Goal: Transaction & Acquisition: Purchase product/service

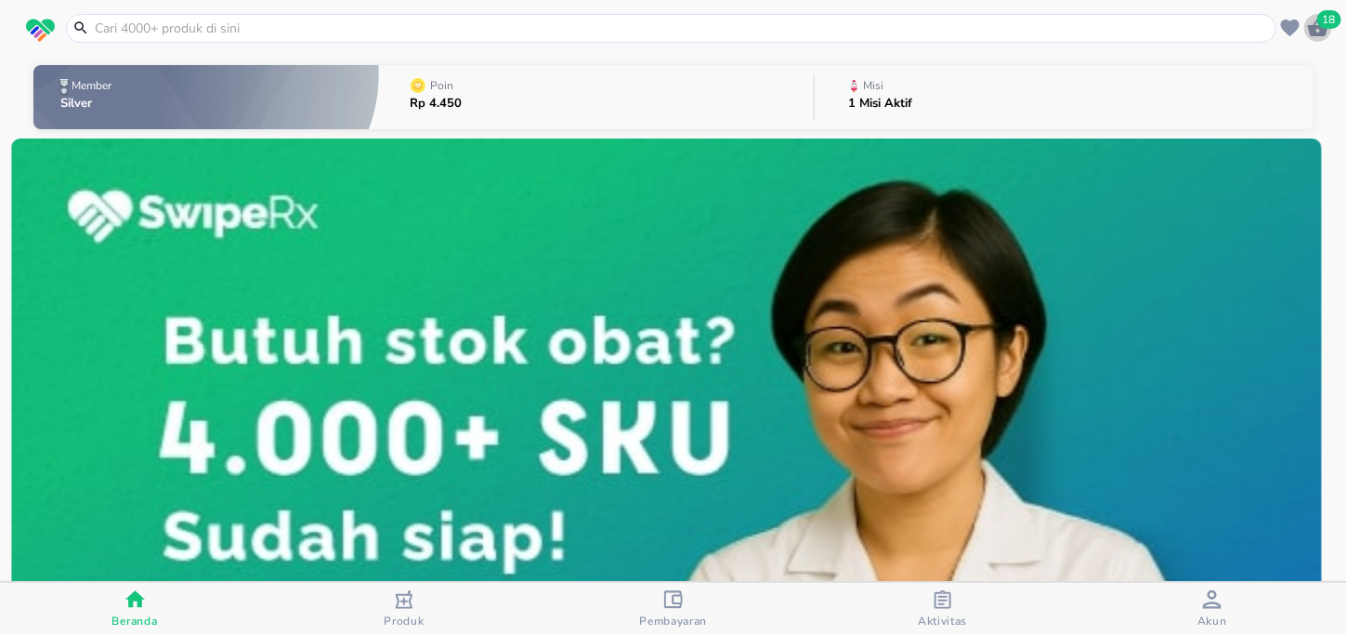
click at [1321, 21] on span "18" at bounding box center [1329, 19] width 24 height 19
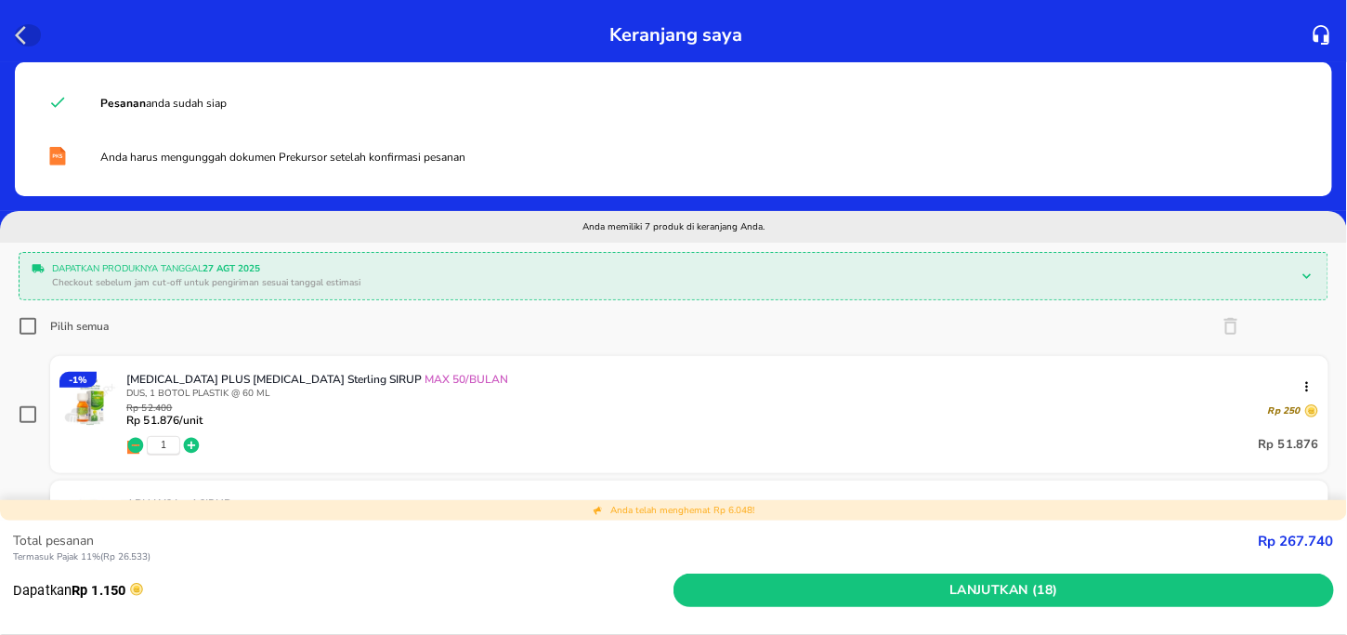
click at [22, 36] on icon "button" at bounding box center [26, 35] width 22 height 22
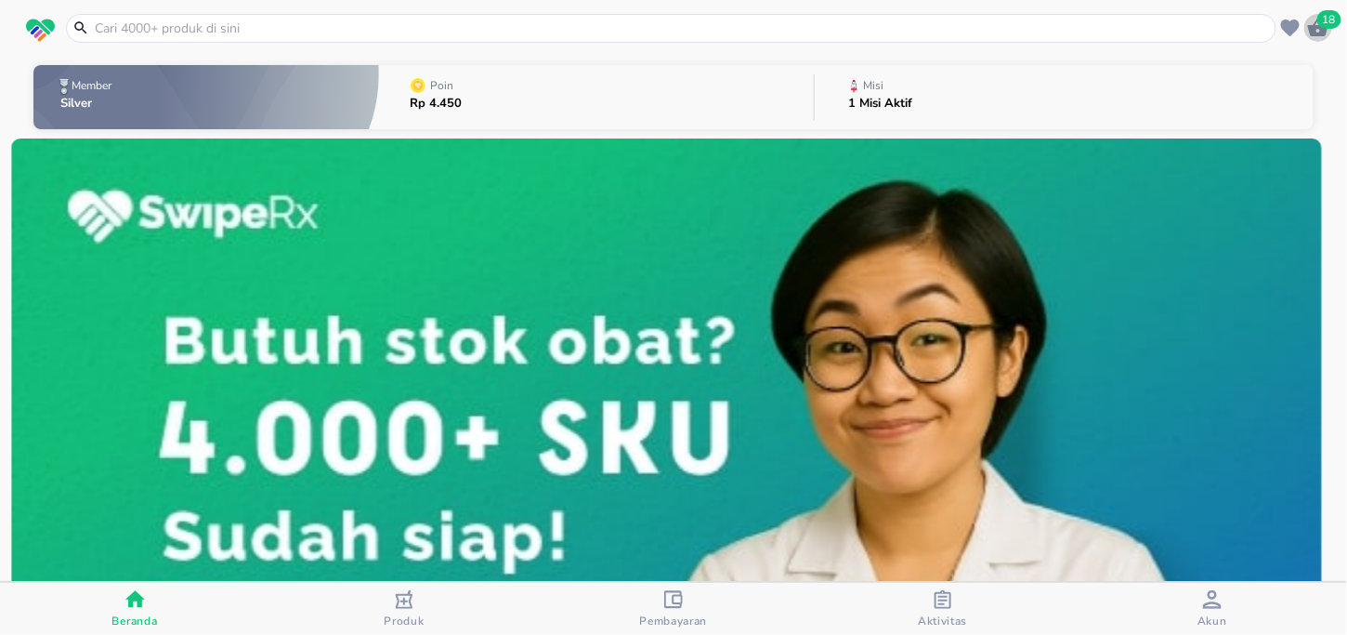
click at [1317, 23] on icon "button" at bounding box center [1318, 28] width 22 height 22
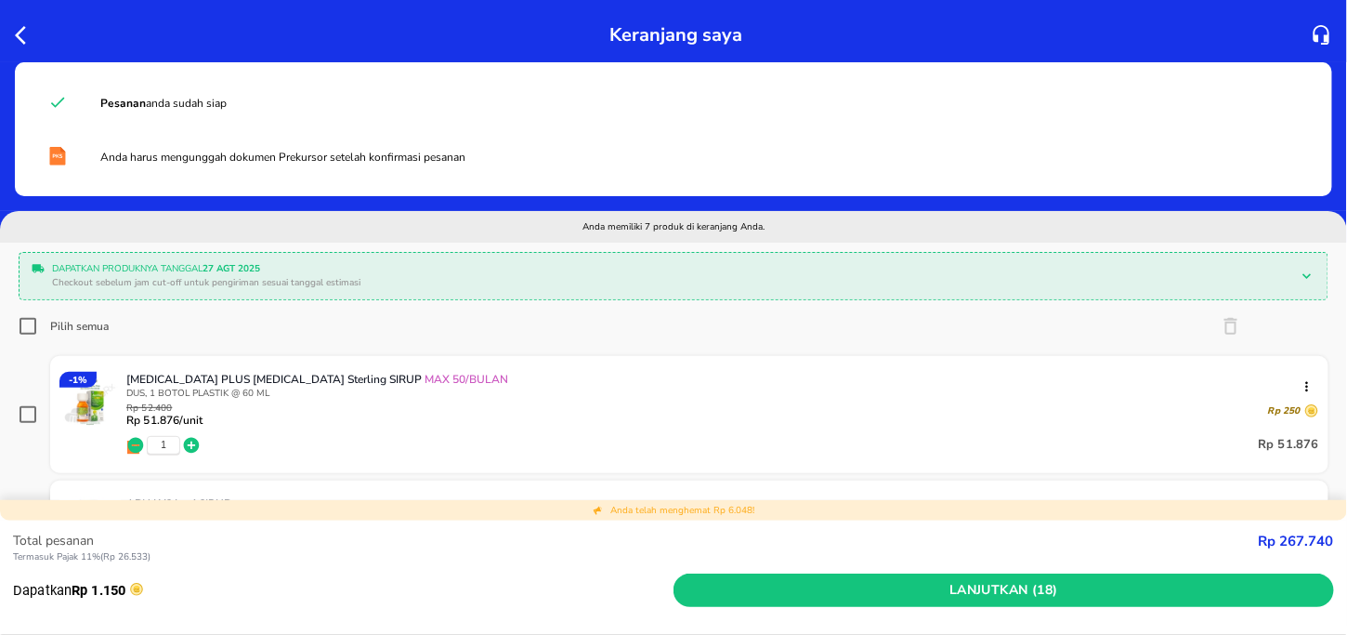
click at [26, 26] on icon "button" at bounding box center [26, 35] width 22 height 22
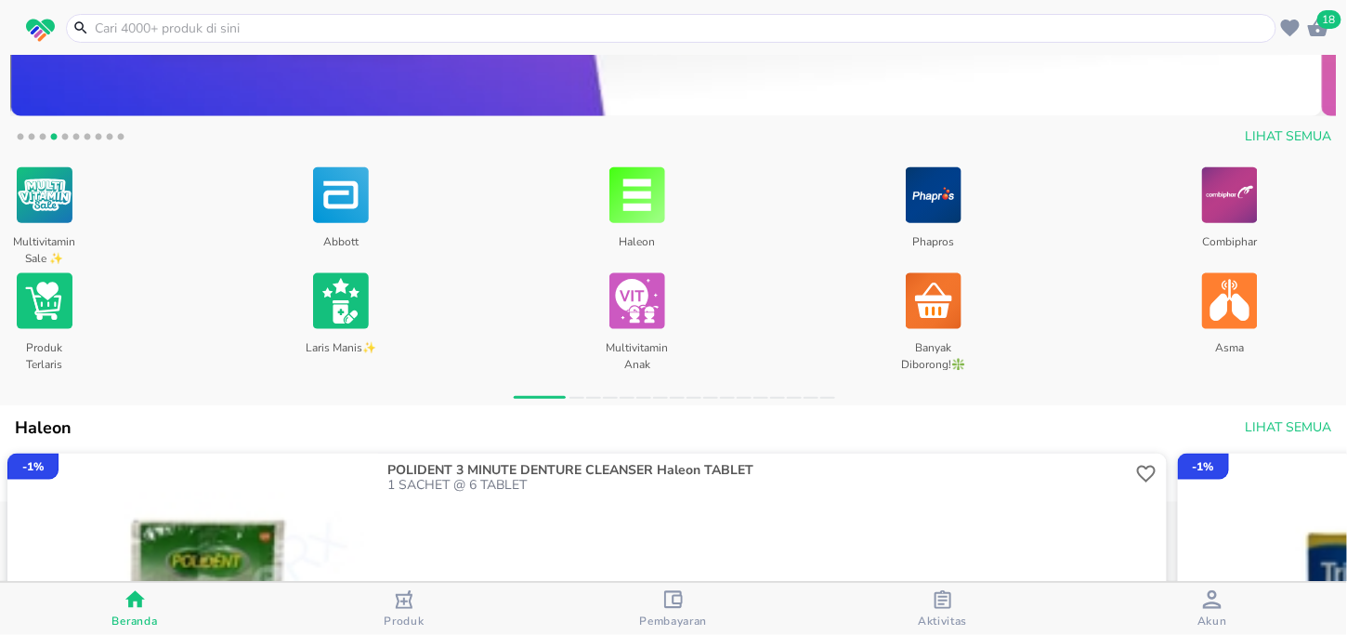
scroll to position [557, 0]
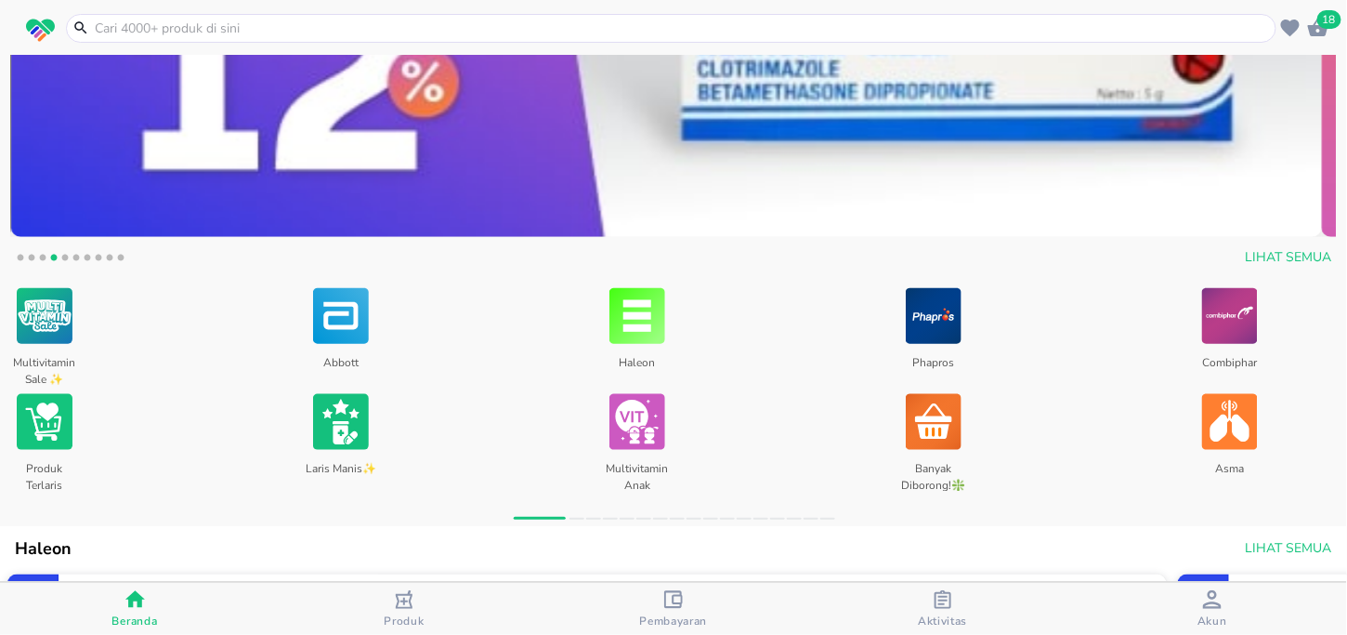
click at [62, 324] on img at bounding box center [45, 315] width 56 height 63
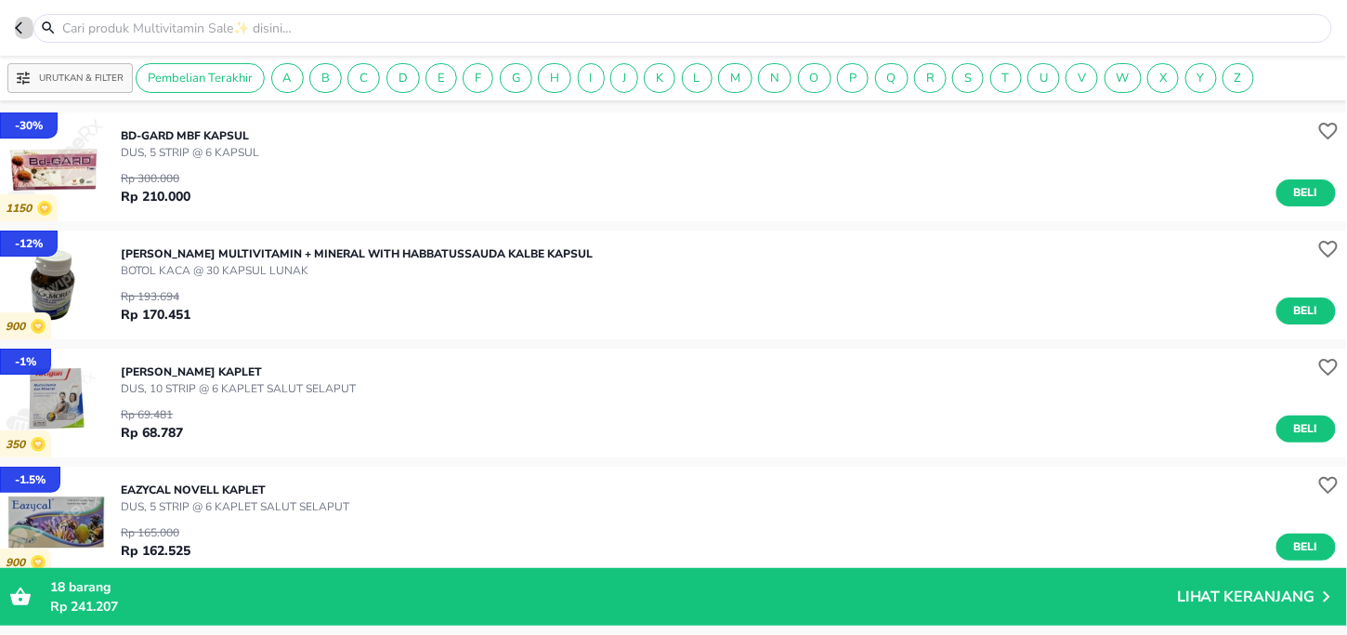
click at [17, 31] on icon "button" at bounding box center [22, 27] width 15 height 15
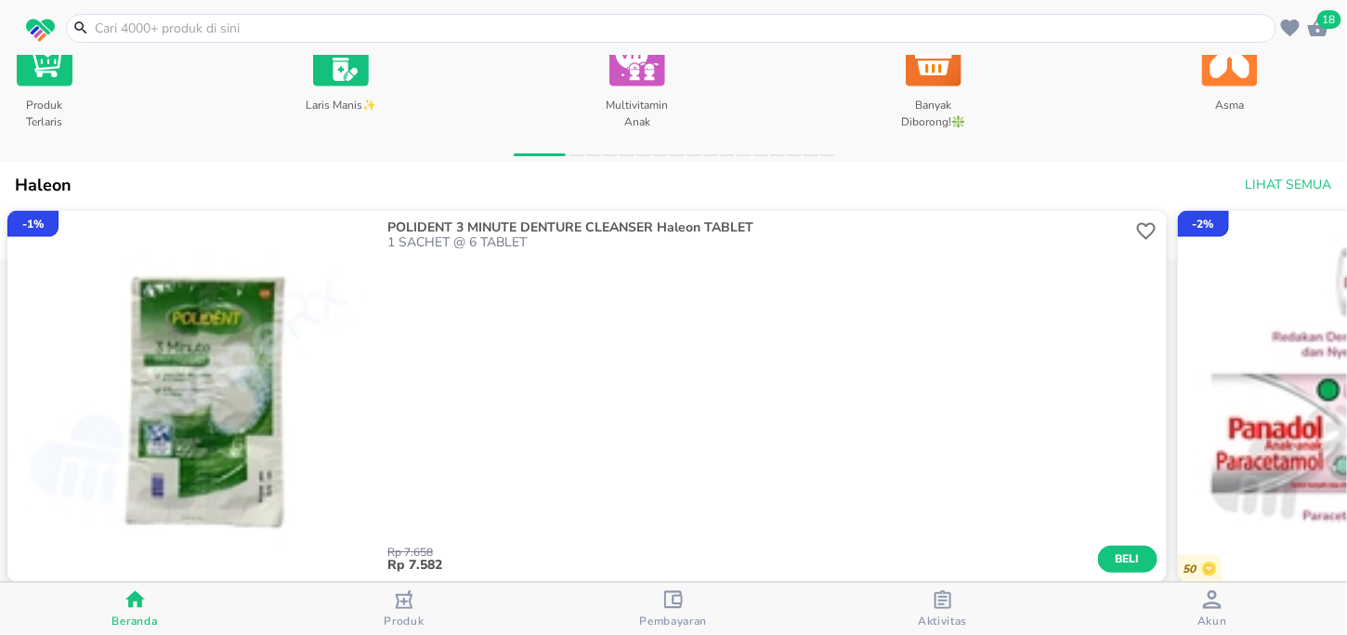
scroll to position [1208, 0]
